Goal: Information Seeking & Learning: Check status

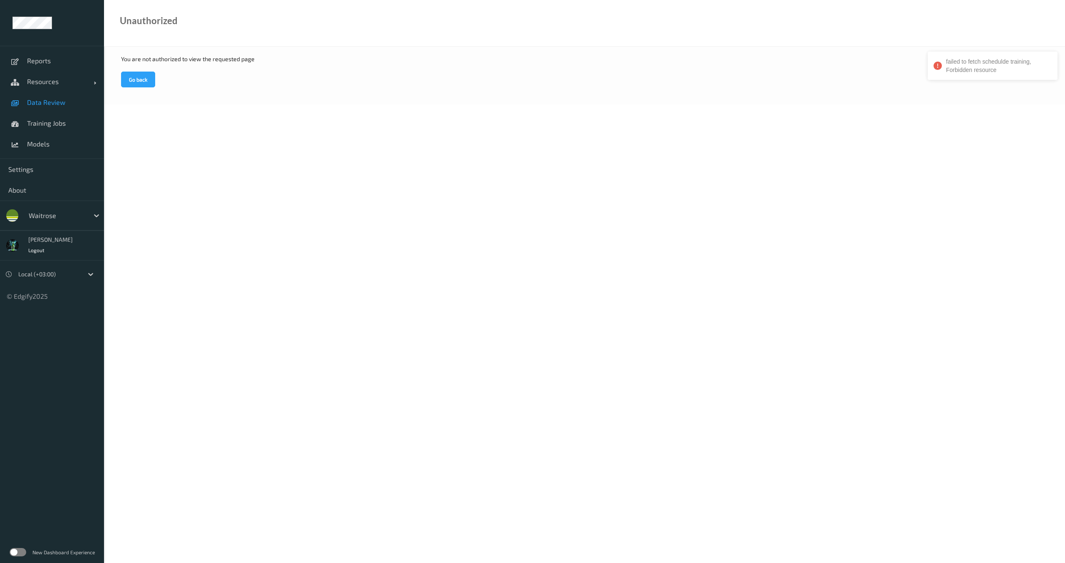
click at [53, 102] on span "Data Review" at bounding box center [61, 102] width 69 height 8
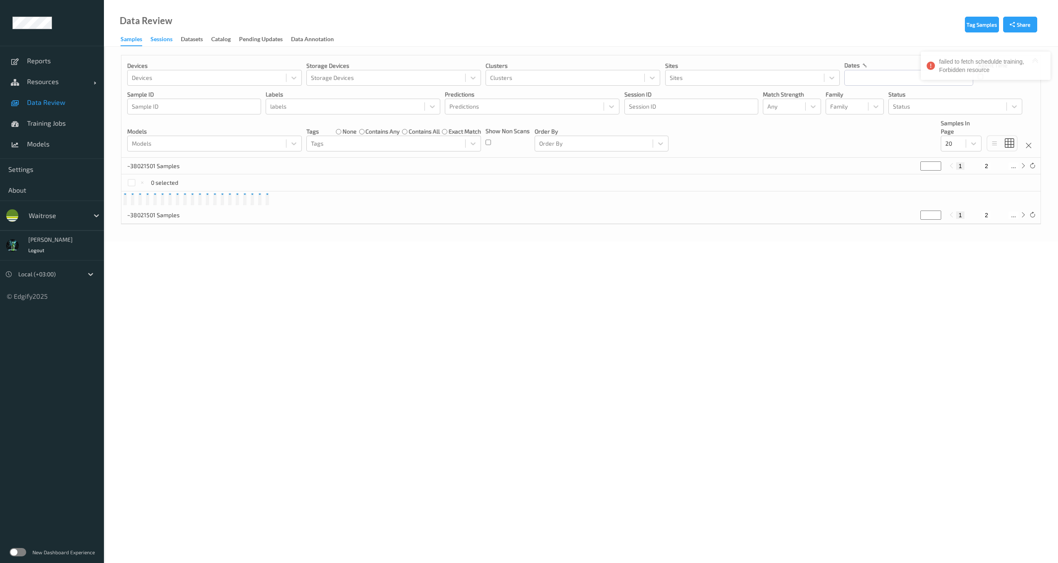
click at [169, 40] on div "Sessions" at bounding box center [162, 40] width 22 height 10
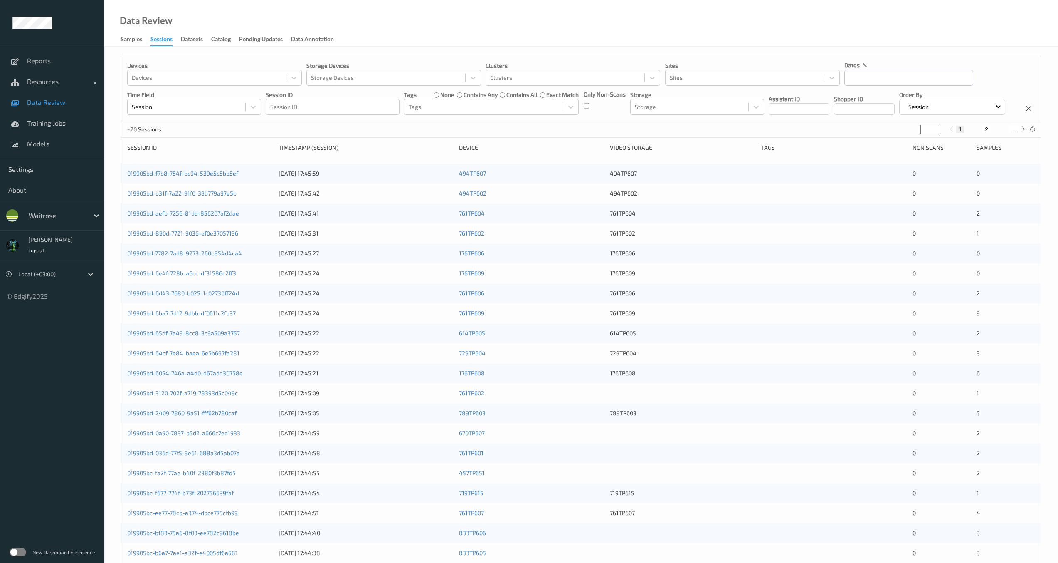
click at [598, 105] on div "Only Non-Scans" at bounding box center [605, 102] width 42 height 25
click at [590, 104] on div "Only Non-Scans" at bounding box center [605, 102] width 42 height 25
click at [489, 79] on div "Clusters" at bounding box center [565, 77] width 158 height 13
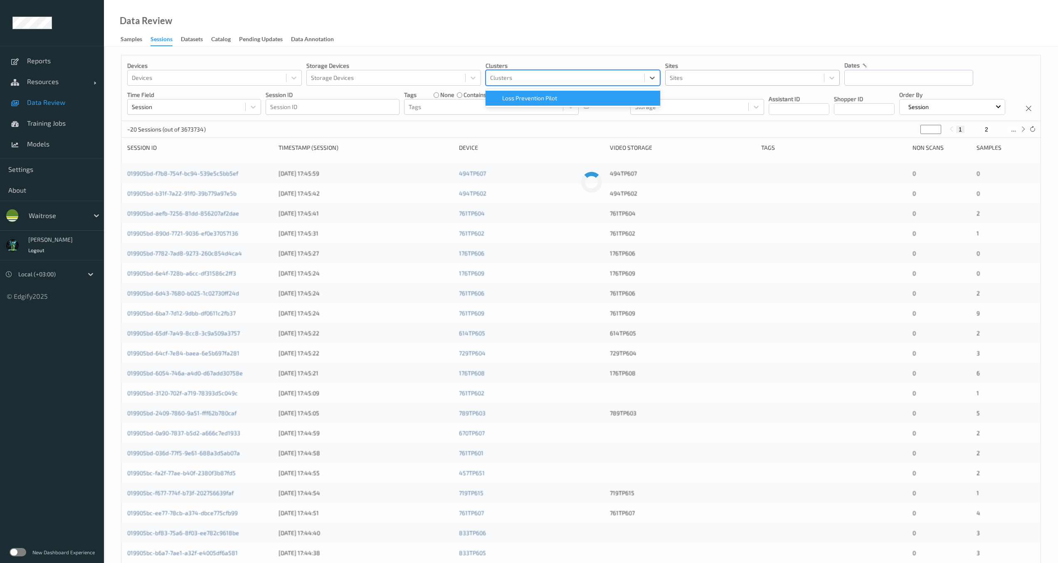
click at [688, 79] on div at bounding box center [745, 78] width 150 height 10
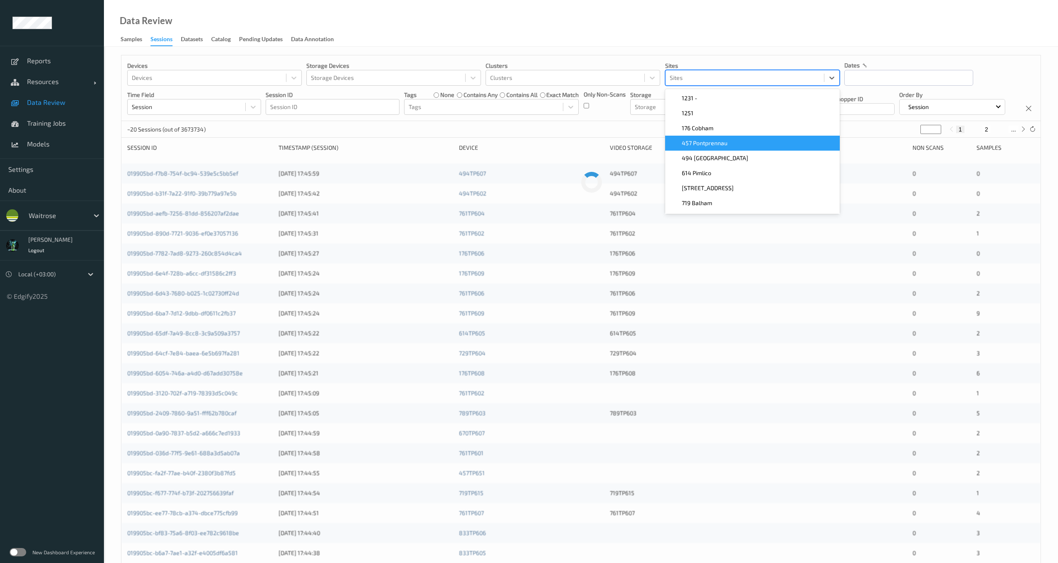
click at [706, 148] on div "457 Pontprennau" at bounding box center [752, 143] width 175 height 15
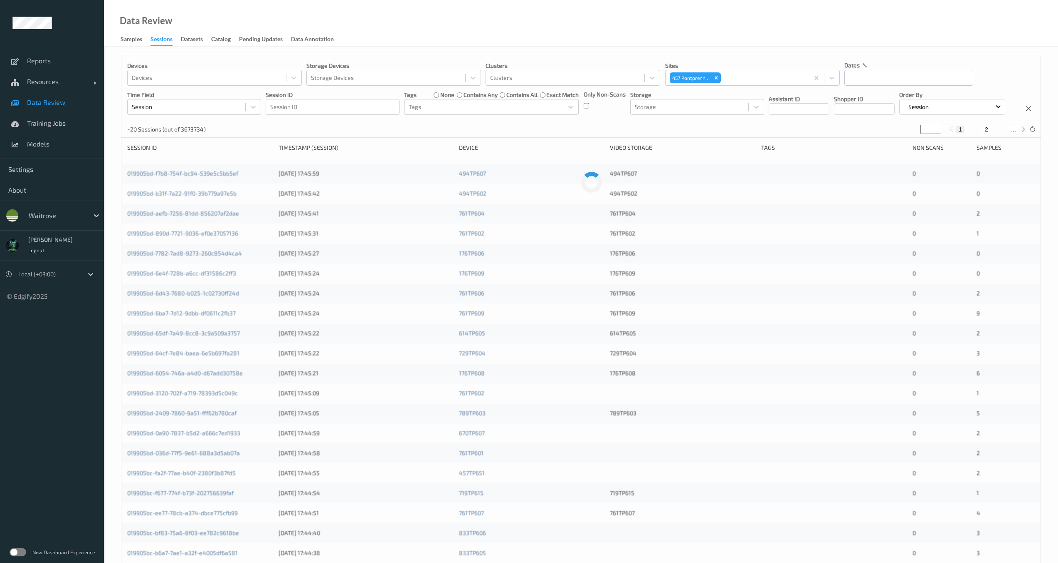
click at [583, 121] on div "Devices Devices Storage Devices Storage Devices Clusters Clusters Sites 457 Pon…" at bounding box center [580, 88] width 919 height 66
click at [892, 79] on input "text" at bounding box center [909, 78] width 129 height 16
click at [852, 98] on button "button" at bounding box center [852, 102] width 8 height 8
drag, startPoint x: 871, startPoint y: 160, endPoint x: 880, endPoint y: 160, distance: 8.7
click at [871, 160] on span "11" at bounding box center [870, 162] width 12 height 12
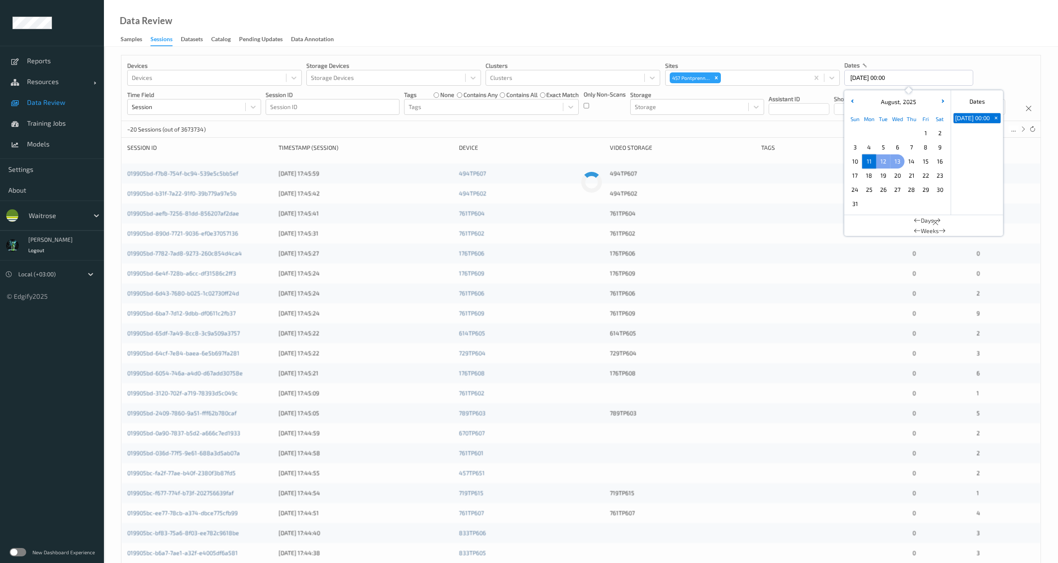
click at [901, 158] on span "13" at bounding box center [898, 162] width 12 height 12
type input "[DATE] 00:00 -> [DATE] 23:59"
click at [704, 121] on div "Devices Devices Storage Devices Storage Devices Clusters Clusters Sites 457 Pon…" at bounding box center [580, 88] width 919 height 66
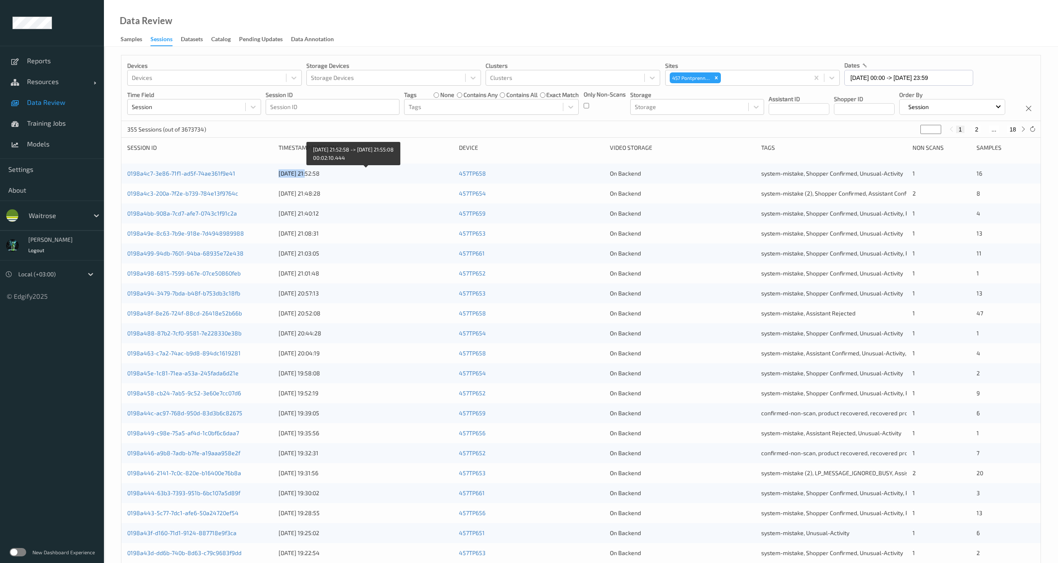
drag, startPoint x: 273, startPoint y: 202, endPoint x: 311, endPoint y: 204, distance: 37.9
click at [311, 183] on div "0198a4c7-3e86-71f1-ad5f-74ae361f9e41 [DATE] 21:52:58 457TP658 On Backend system…" at bounding box center [580, 173] width 919 height 20
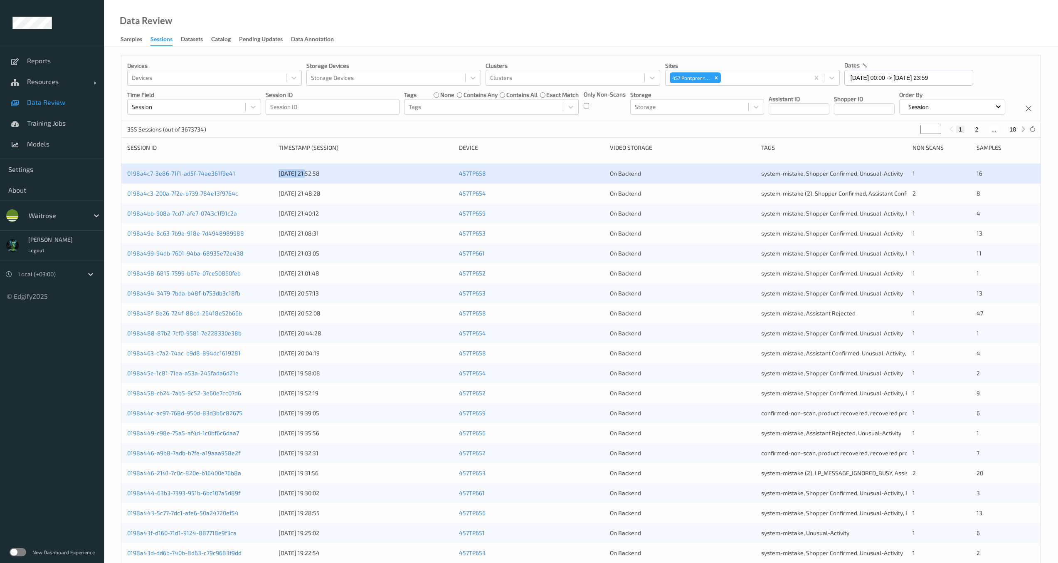
copy div "[DATE]"
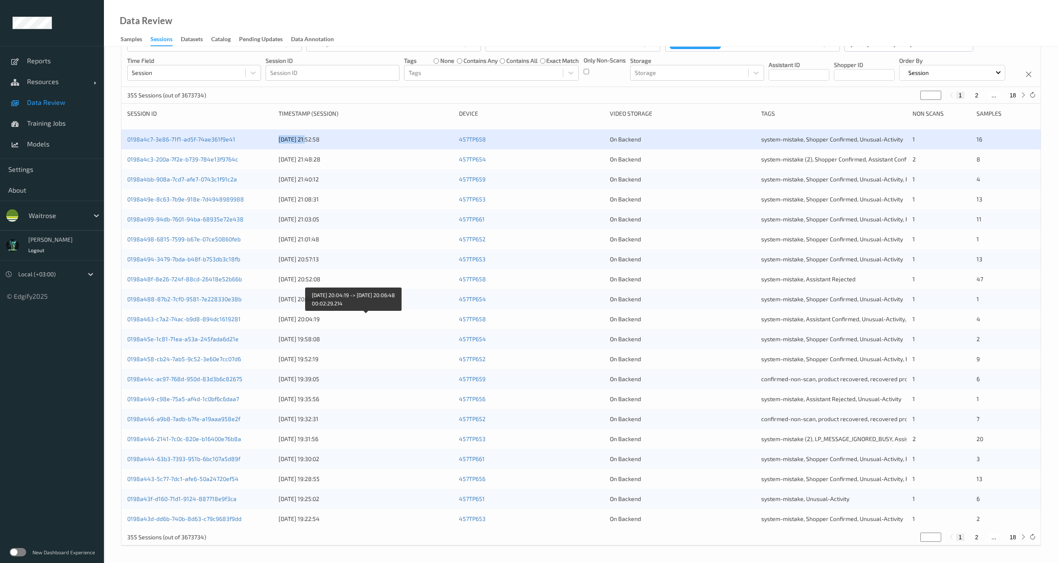
scroll to position [50, 0]
click at [215, 146] on div "0198a4c7-3e86-71f1-ad5f-74ae361f9e41 [DATE] 21:52:58 457TP658 On Backend system…" at bounding box center [580, 139] width 919 height 20
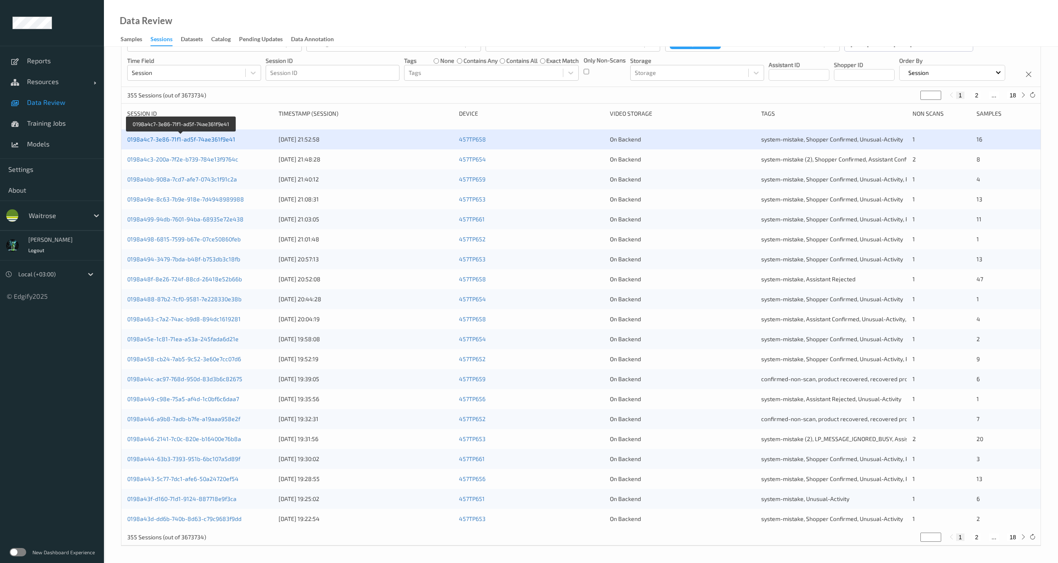
click at [215, 143] on link "0198a4c7-3e86-71f1-ad5f-74ae361f9e41" at bounding box center [181, 139] width 108 height 7
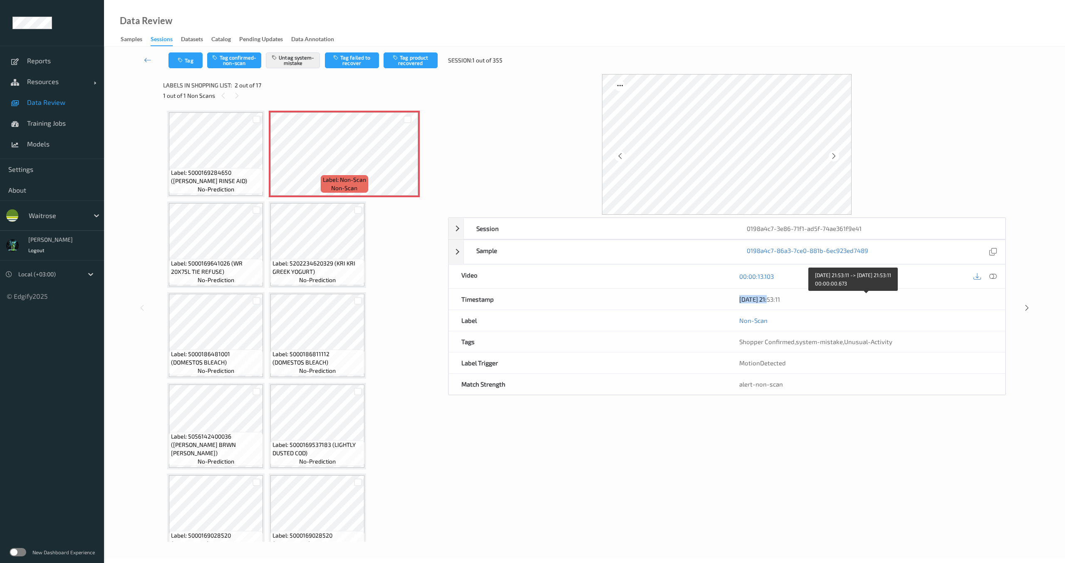
drag, startPoint x: 743, startPoint y: 299, endPoint x: 775, endPoint y: 311, distance: 34.2
click at [772, 299] on div "Timestamp [DATE] 21:53:11" at bounding box center [726, 299] width 557 height 21
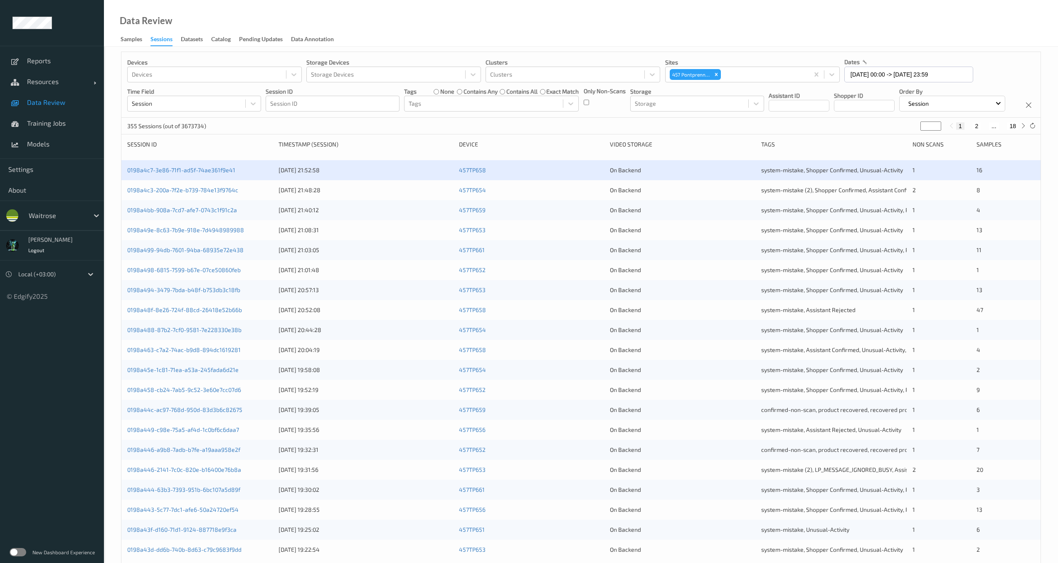
scroll to position [50, 0]
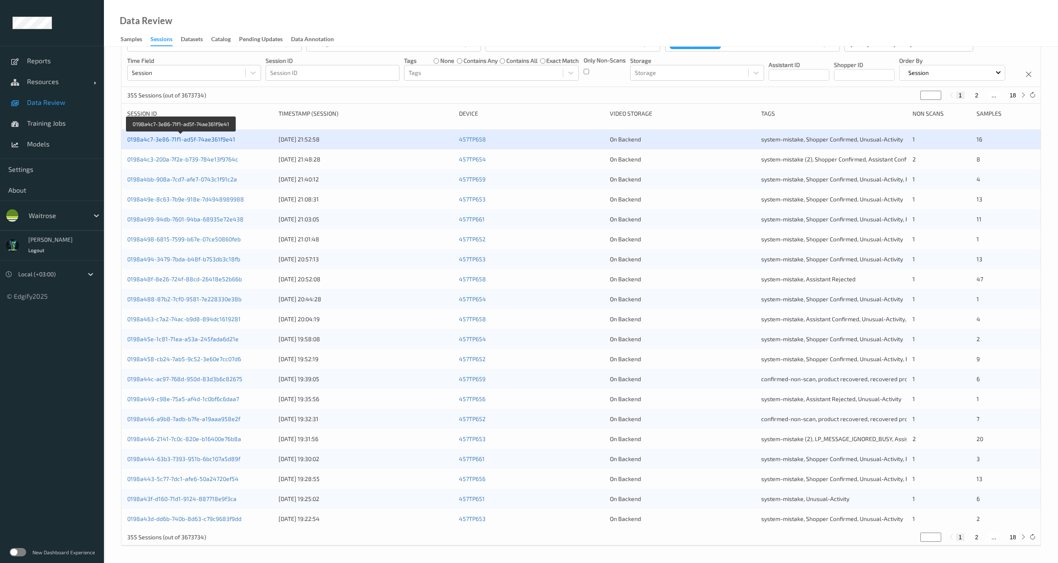
click at [229, 143] on link "0198a4c7-3e86-71f1-ad5f-74ae361f9e41" at bounding box center [181, 139] width 108 height 7
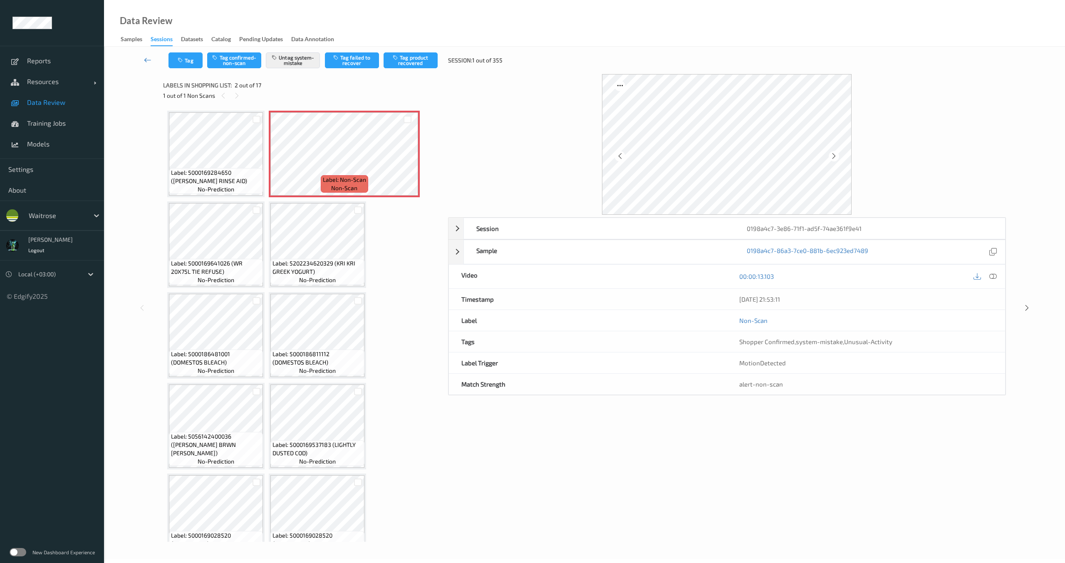
click at [154, 65] on link at bounding box center [148, 60] width 42 height 16
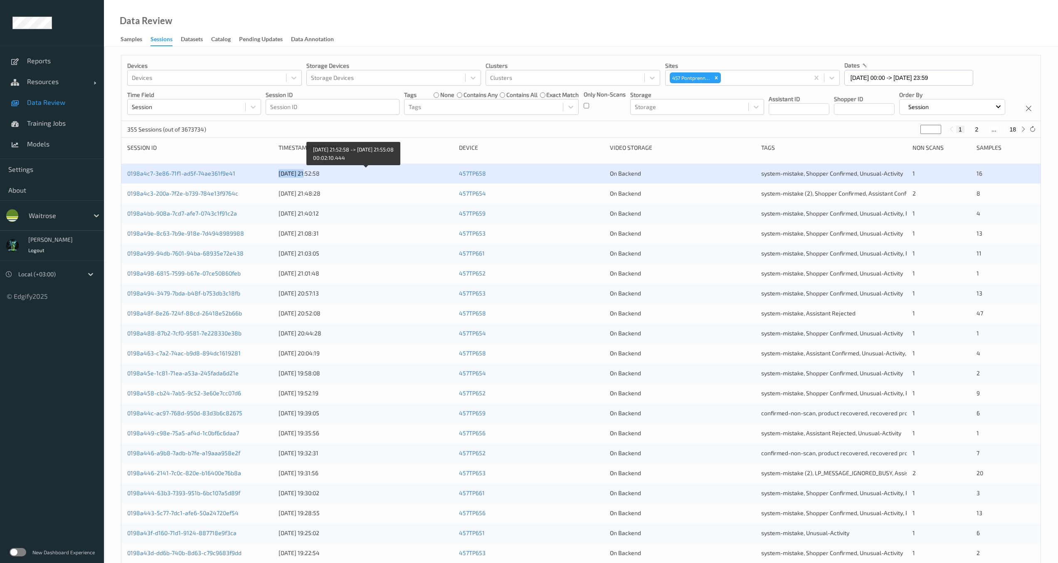
drag, startPoint x: 267, startPoint y: 203, endPoint x: 308, endPoint y: 203, distance: 41.2
click at [308, 183] on div "0198a4c7-3e86-71f1-ad5f-74ae361f9e41 [DATE] 21:52:58 457TP658 On Backend system…" at bounding box center [580, 173] width 919 height 20
click at [183, 177] on link "0198a4c7-3e86-71f1-ad5f-74ae361f9e41" at bounding box center [181, 173] width 108 height 7
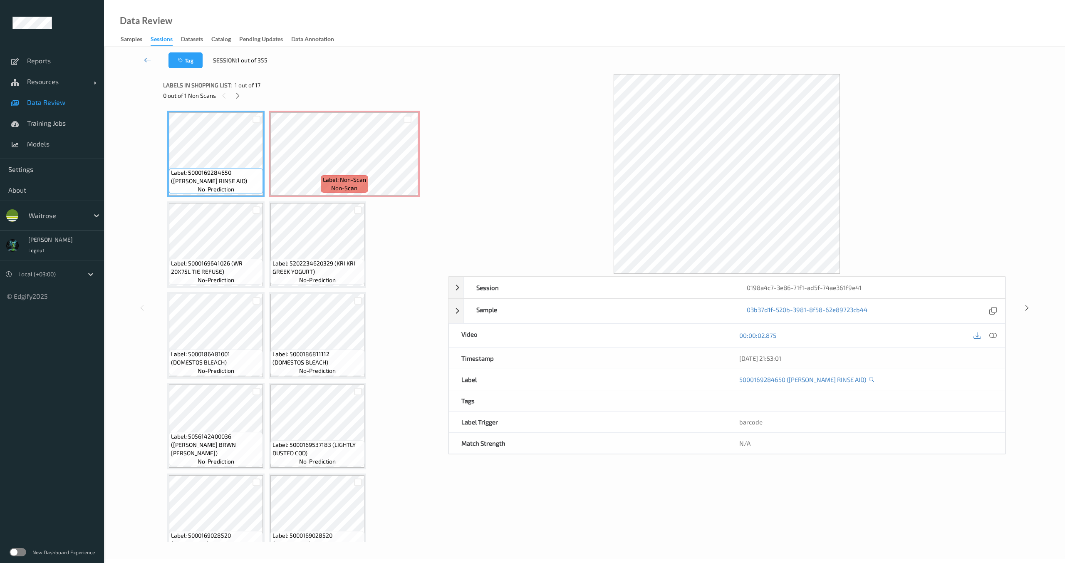
click at [151, 64] on link at bounding box center [148, 60] width 42 height 16
